Goal: Task Accomplishment & Management: Manage account settings

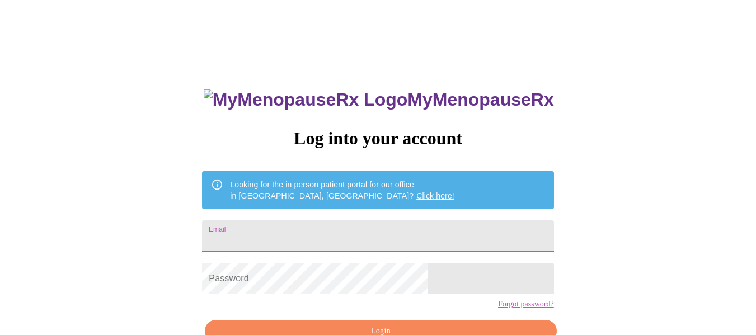
click at [294, 227] on input "Email" at bounding box center [378, 236] width 352 height 31
type input "[PERSON_NAME][EMAIL_ADDRESS][DOMAIN_NAME]"
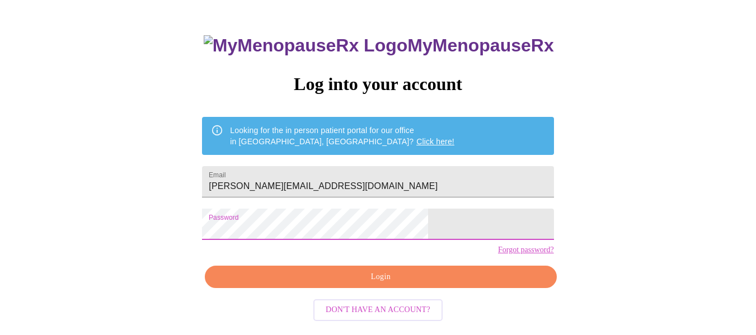
scroll to position [66, 0]
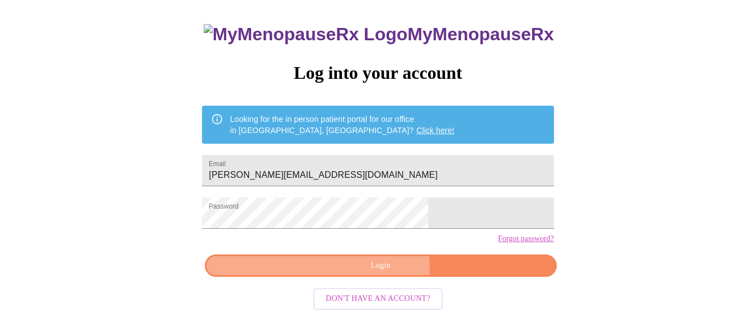
click at [347, 273] on span "Login" at bounding box center [381, 266] width 326 height 14
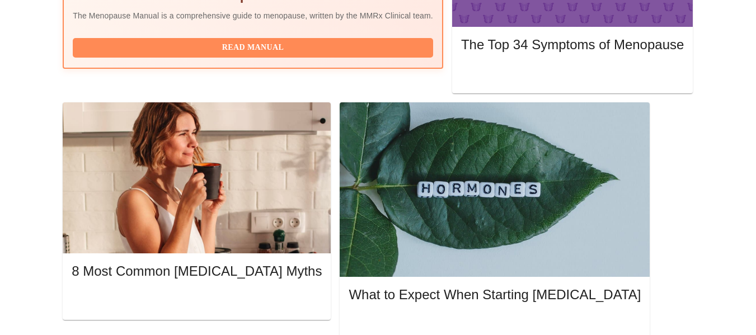
scroll to position [484, 0]
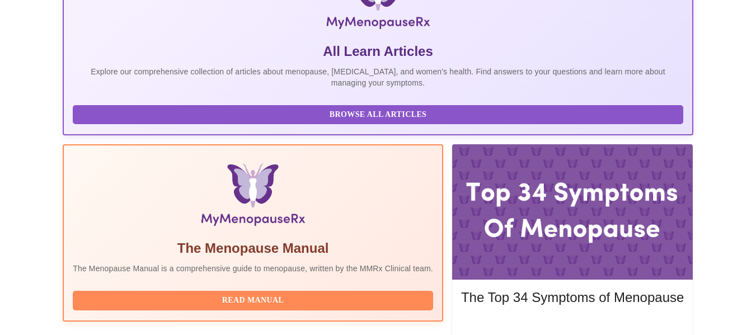
scroll to position [0, 0]
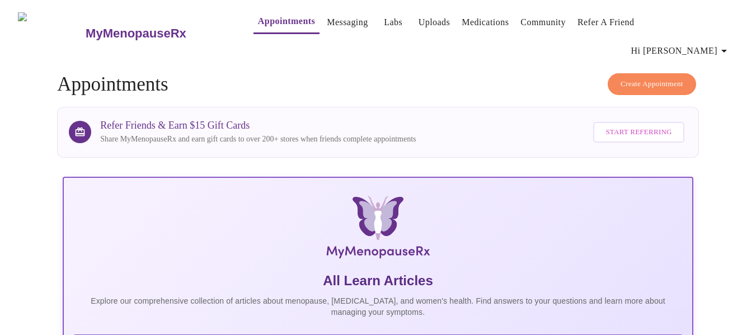
click at [695, 43] on span "Hi [PERSON_NAME]" at bounding box center [682, 51] width 100 height 16
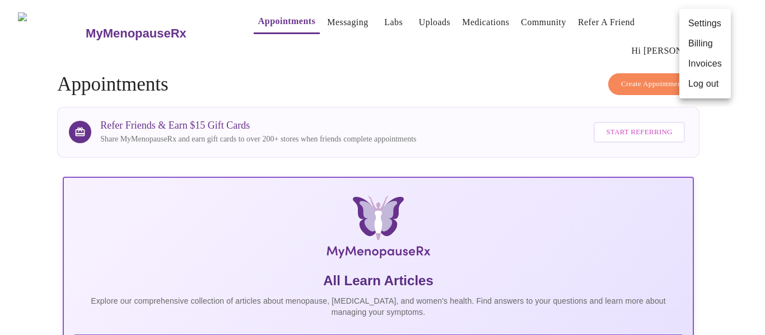
click at [699, 46] on li "Billing" at bounding box center [705, 44] width 52 height 20
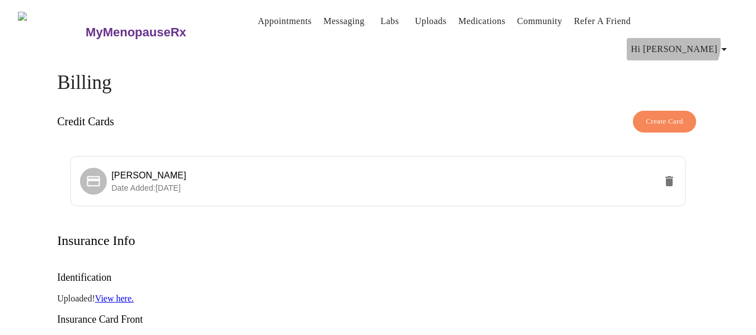
click at [714, 41] on span "Hi [PERSON_NAME]" at bounding box center [682, 49] width 100 height 16
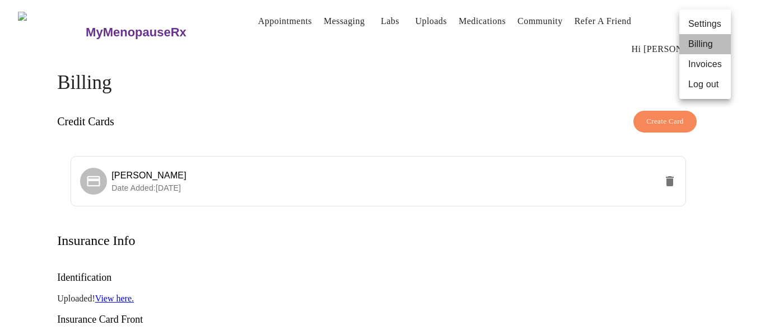
click at [691, 46] on li "Billing" at bounding box center [705, 44] width 52 height 20
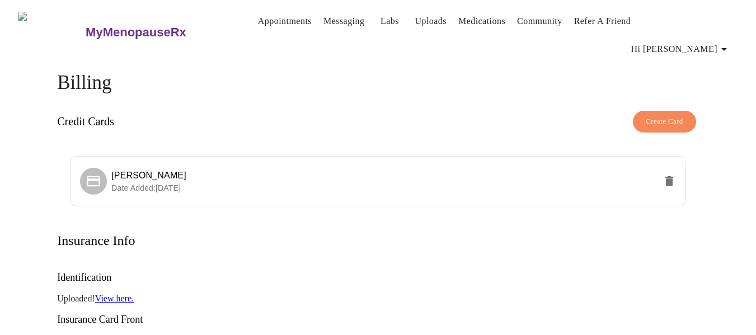
click at [721, 41] on span "Hi [PERSON_NAME]" at bounding box center [682, 49] width 100 height 16
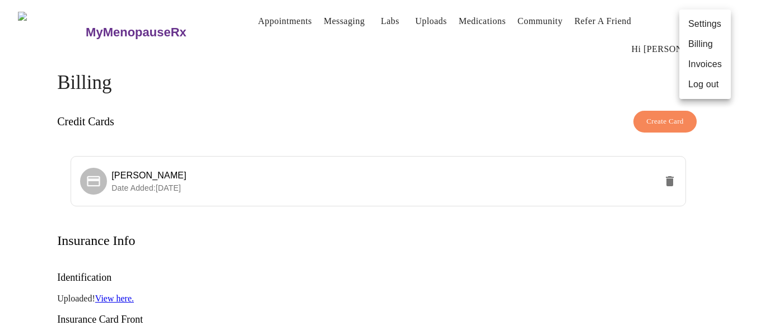
click at [712, 67] on li "Invoices" at bounding box center [705, 64] width 52 height 20
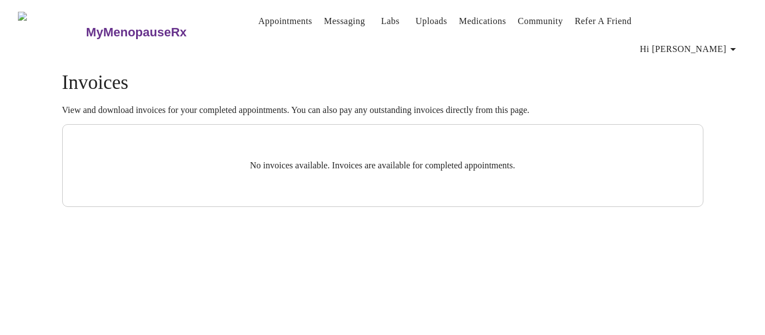
click at [276, 20] on link "Appointments" at bounding box center [285, 21] width 54 height 16
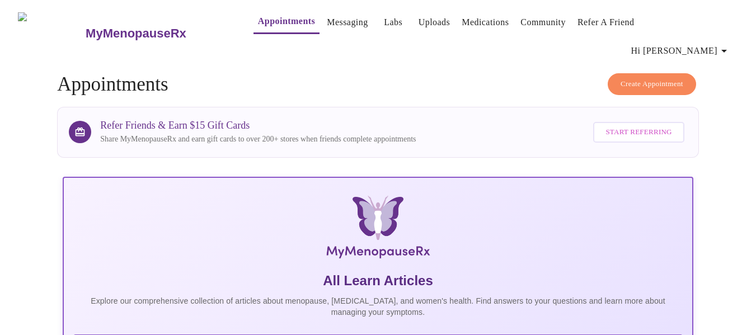
click at [327, 22] on link "Messaging" at bounding box center [347, 23] width 41 height 16
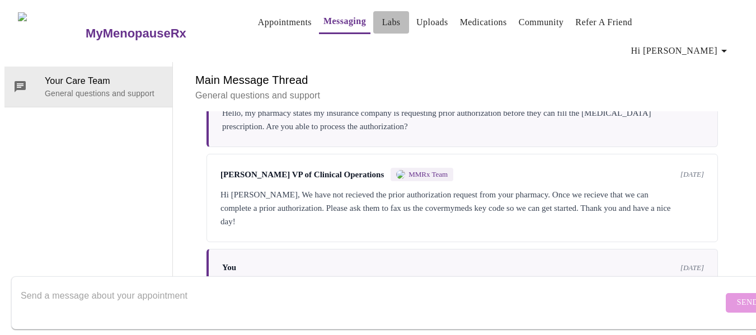
click at [384, 22] on span "Labs" at bounding box center [391, 23] width 27 height 16
click at [382, 25] on link "Labs" at bounding box center [391, 23] width 18 height 16
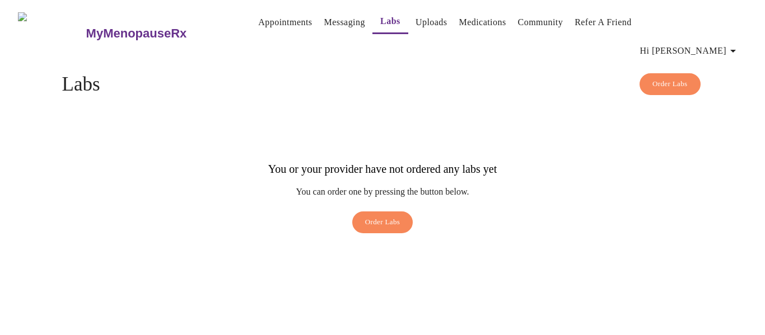
click at [386, 216] on span "Order Labs" at bounding box center [382, 222] width 35 height 13
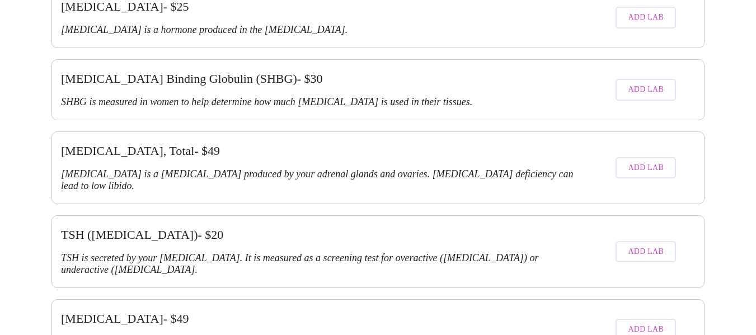
scroll to position [2372, 0]
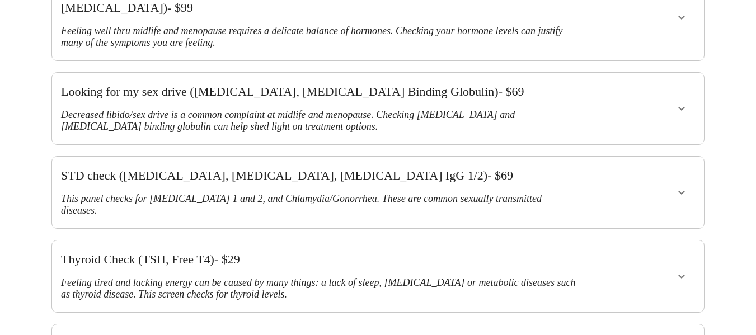
scroll to position [4, 0]
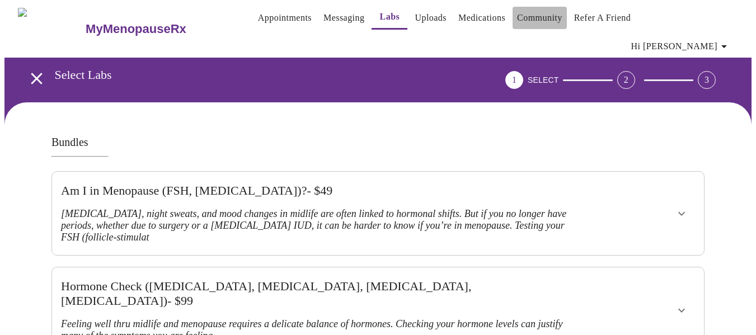
click at [517, 21] on link "Community" at bounding box center [539, 18] width 45 height 16
click at [467, 21] on link "Medications" at bounding box center [482, 18] width 47 height 16
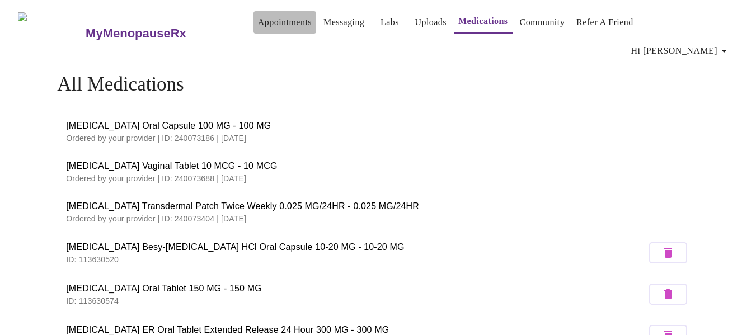
click at [258, 27] on link "Appointments" at bounding box center [285, 23] width 54 height 16
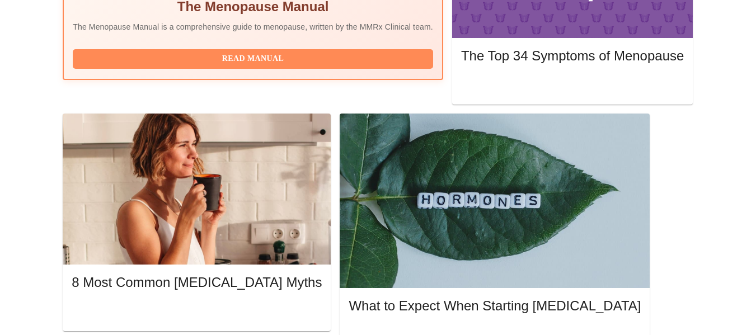
scroll to position [484, 0]
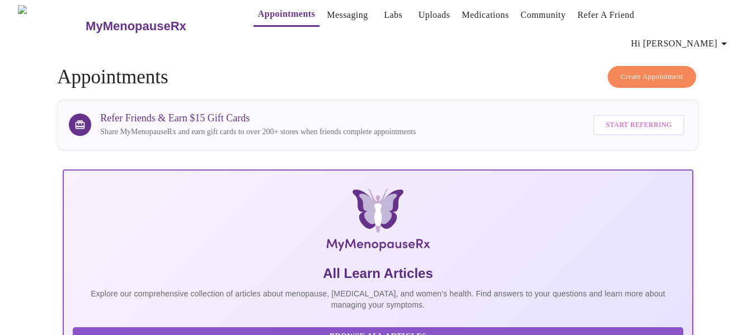
scroll to position [0, 0]
